Goal: Transaction & Acquisition: Book appointment/travel/reservation

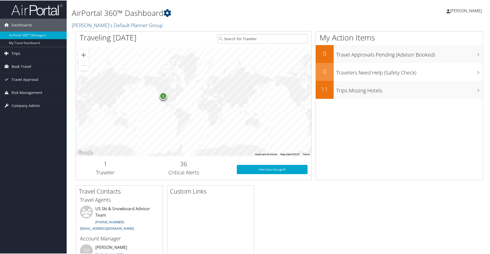
click at [17, 53] on span "Trips" at bounding box center [16, 53] width 9 height 13
click at [19, 89] on span "Book Travel" at bounding box center [22, 89] width 20 height 13
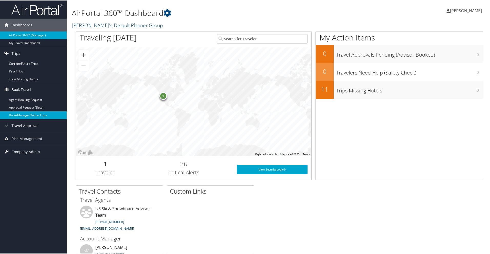
click at [25, 115] on link "Book/Manage Online Trips" at bounding box center [33, 115] width 67 height 8
